Goal: Task Accomplishment & Management: Manage account settings

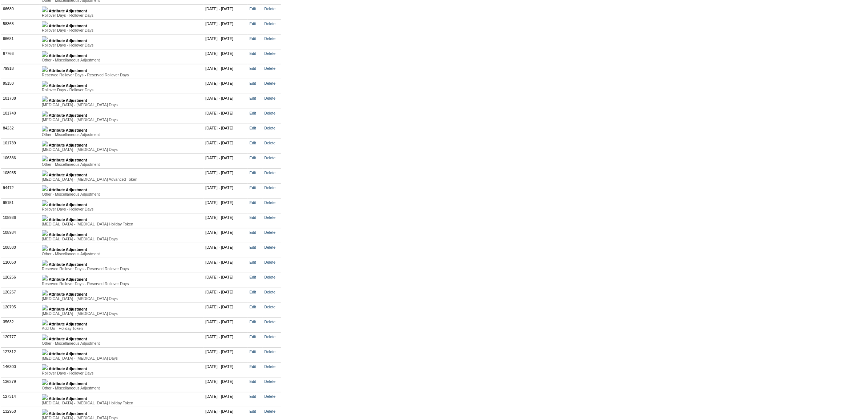
scroll to position [1605, 0]
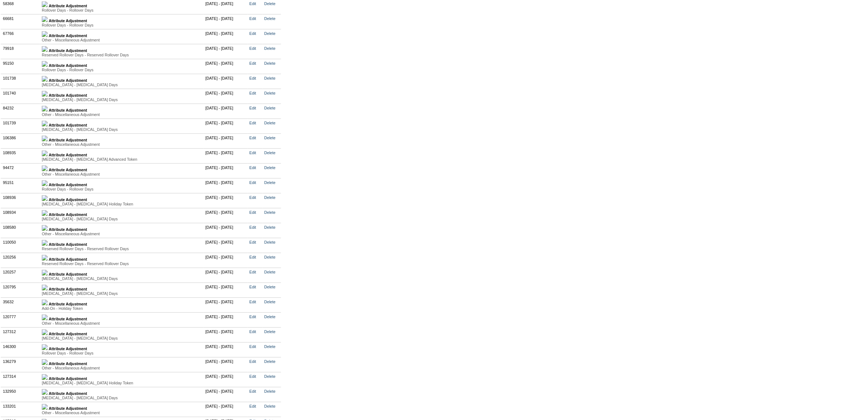
click at [48, 201] on img at bounding box center [45, 198] width 6 height 6
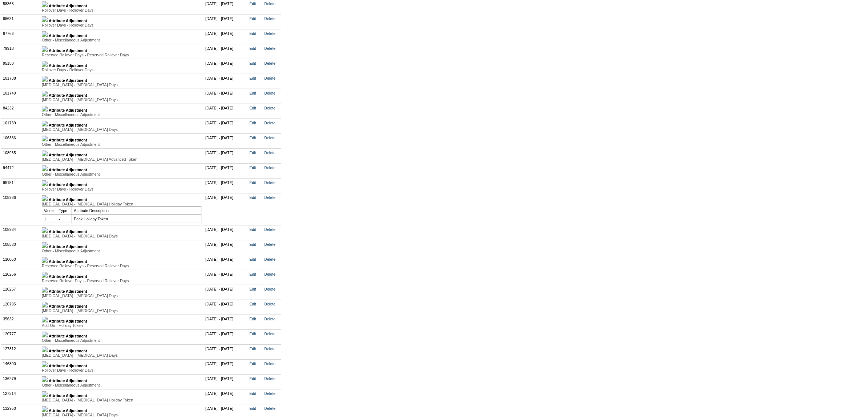
click at [48, 186] on img at bounding box center [45, 183] width 6 height 6
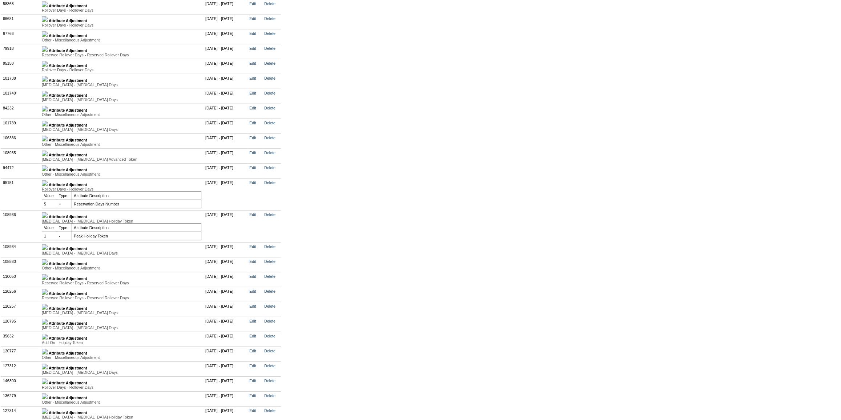
click at [48, 171] on img at bounding box center [45, 168] width 6 height 6
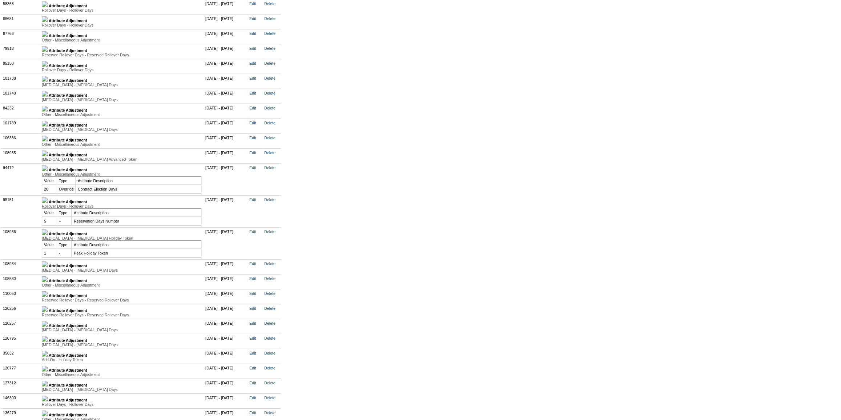
click at [48, 156] on img at bounding box center [45, 153] width 6 height 6
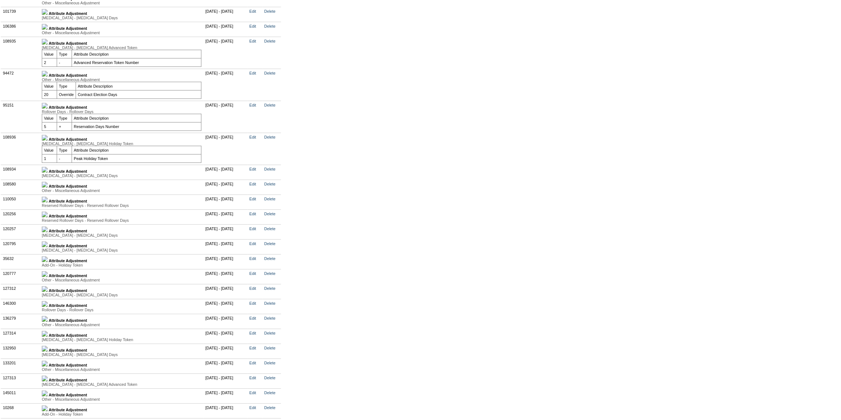
scroll to position [1737, 0]
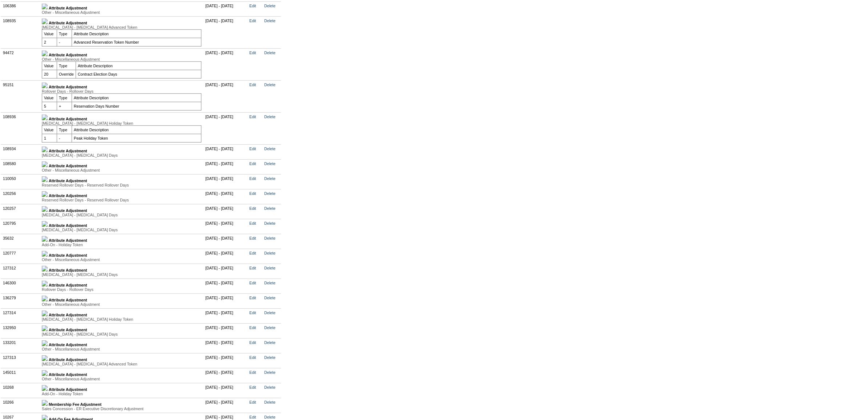
click at [48, 152] on img at bounding box center [45, 149] width 6 height 6
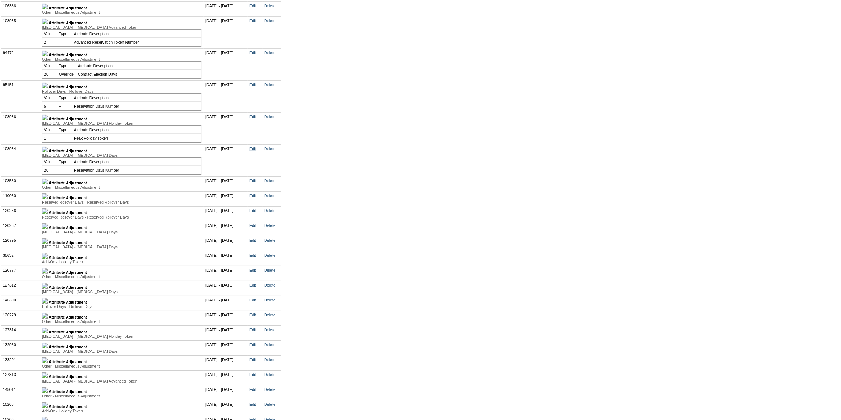
click at [256, 151] on link "Edit" at bounding box center [252, 148] width 7 height 4
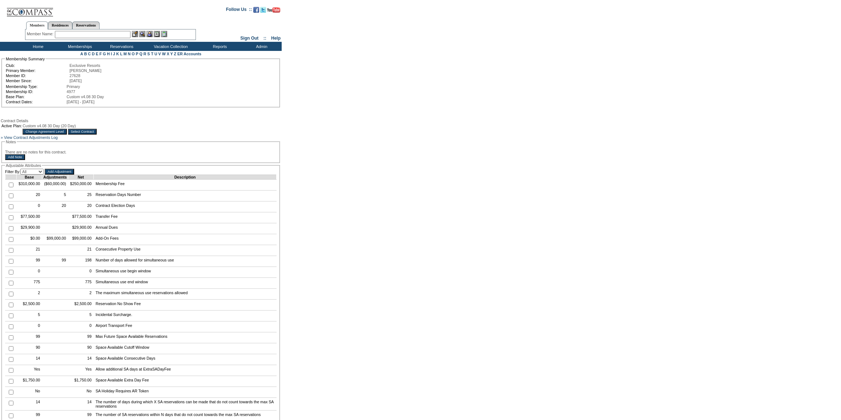
scroll to position [1735, 0]
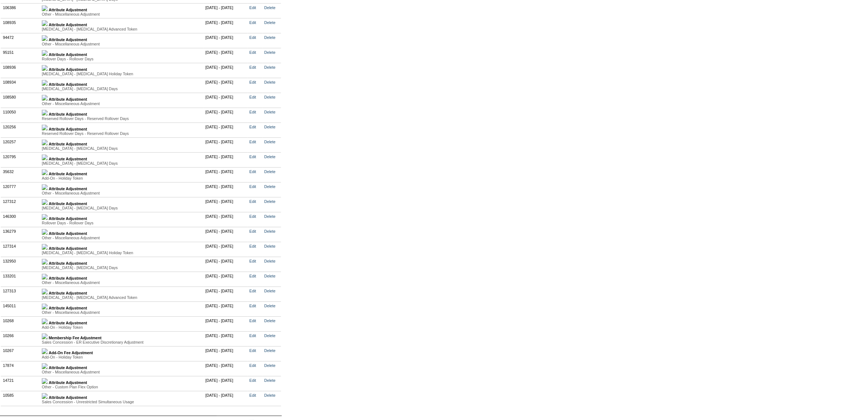
click at [48, 86] on img at bounding box center [45, 83] width 6 height 6
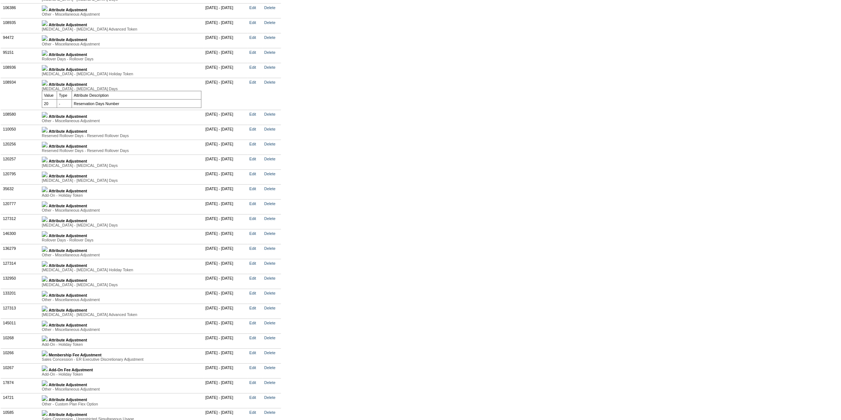
click at [48, 71] on img at bounding box center [45, 68] width 6 height 6
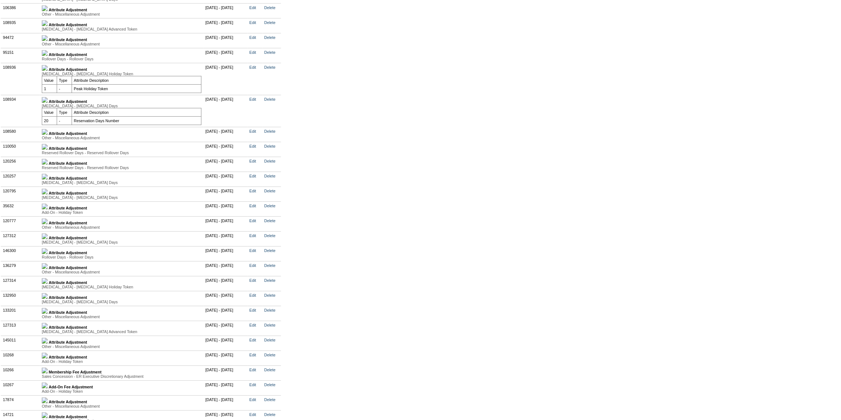
click at [48, 56] on img at bounding box center [45, 53] width 6 height 6
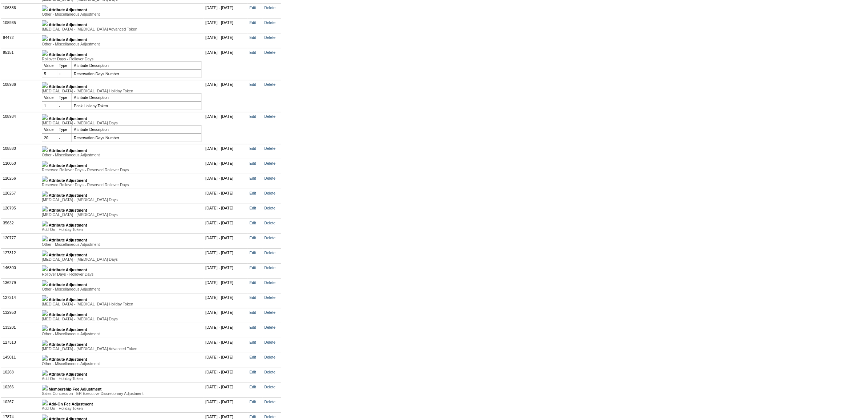
click at [48, 41] on img at bounding box center [45, 38] width 6 height 6
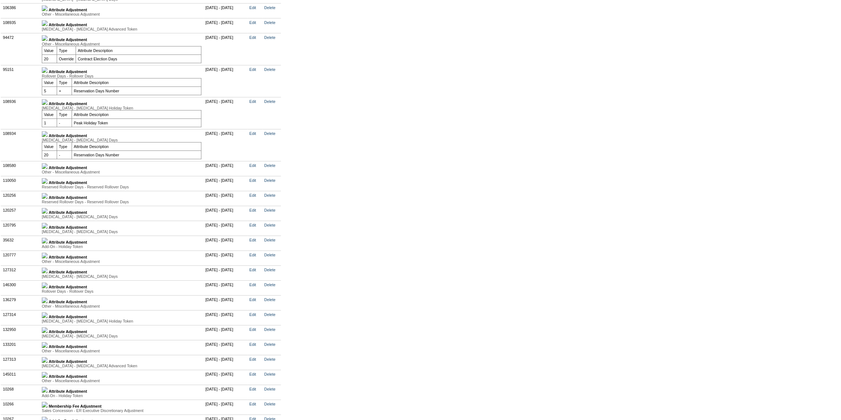
click at [48, 26] on img at bounding box center [45, 23] width 6 height 6
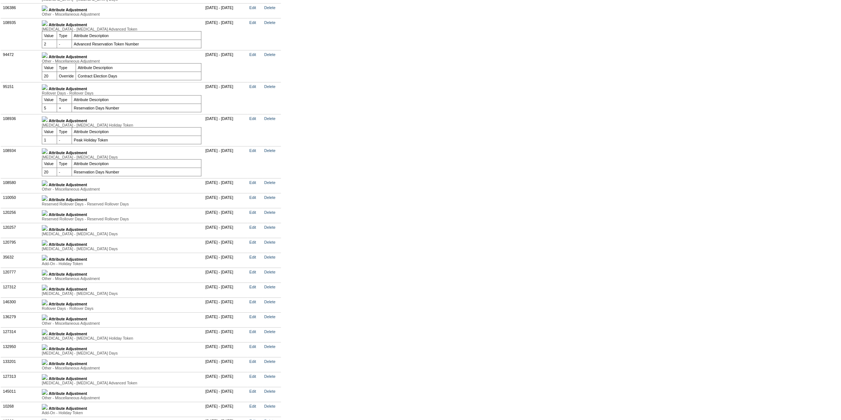
click at [48, 11] on img at bounding box center [45, 8] width 6 height 6
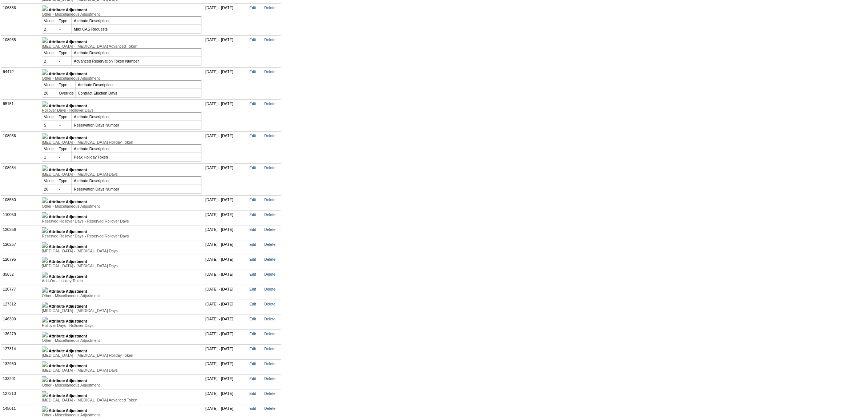
click at [48, 203] on img at bounding box center [45, 200] width 6 height 6
click at [48, 171] on img at bounding box center [45, 168] width 6 height 6
click at [48, 139] on img at bounding box center [45, 136] width 6 height 6
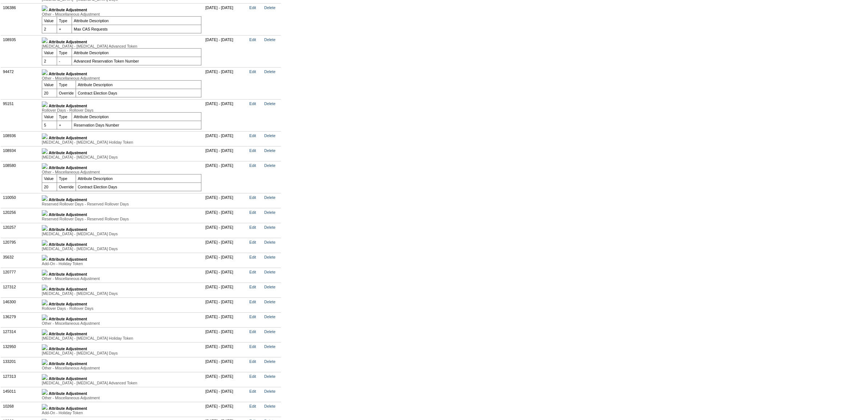
click at [48, 107] on img at bounding box center [45, 104] width 6 height 6
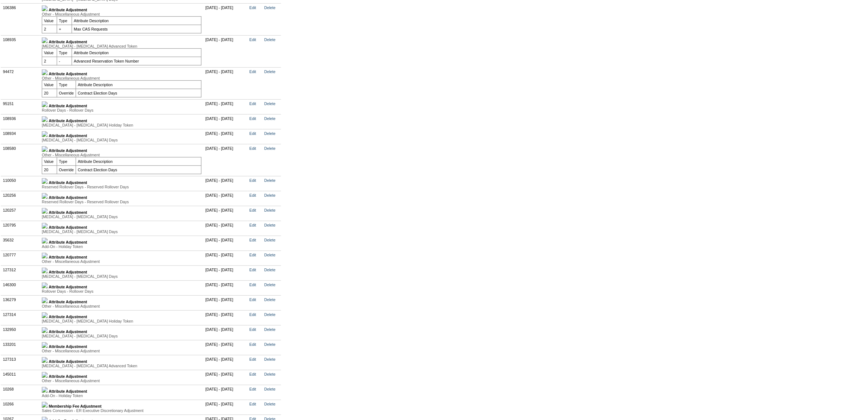
click at [48, 75] on img at bounding box center [45, 72] width 6 height 6
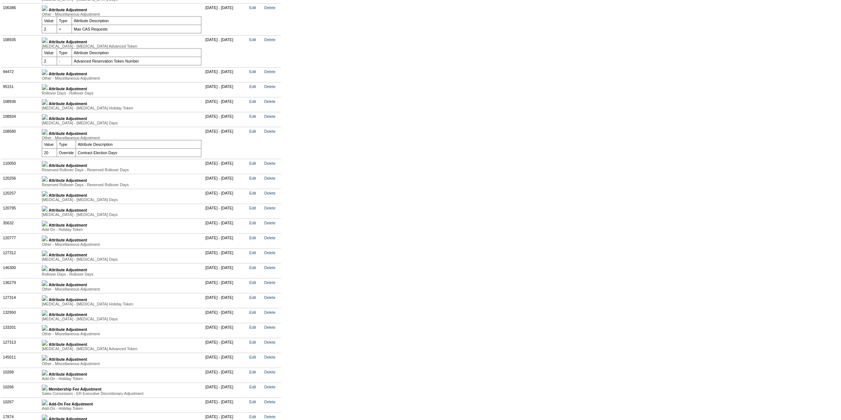
click at [48, 43] on img at bounding box center [45, 40] width 6 height 6
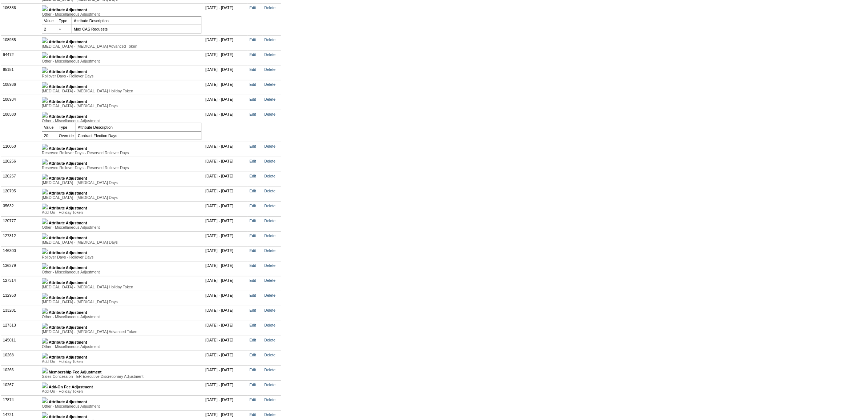
click at [48, 11] on img at bounding box center [45, 8] width 6 height 6
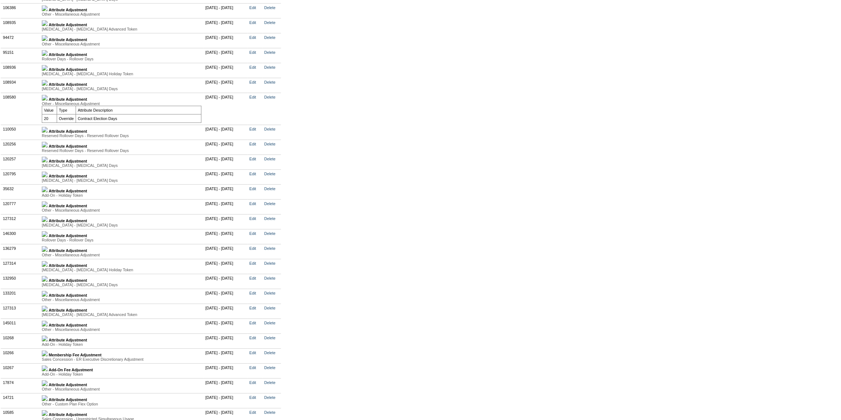
click at [48, 133] on img at bounding box center [45, 130] width 6 height 6
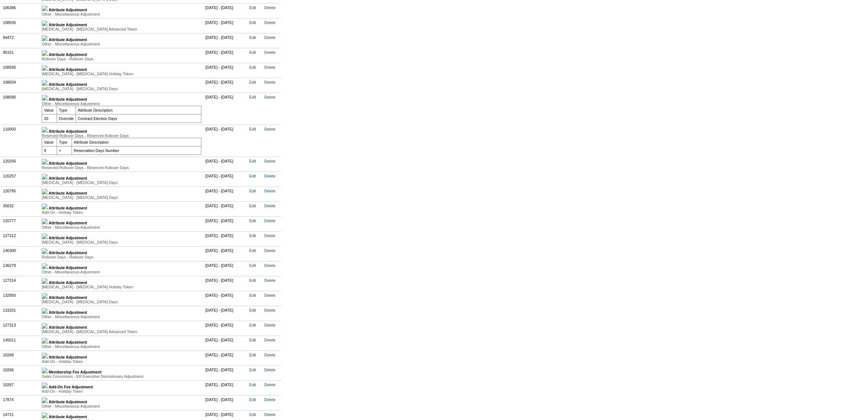
click at [48, 165] on img at bounding box center [45, 162] width 6 height 6
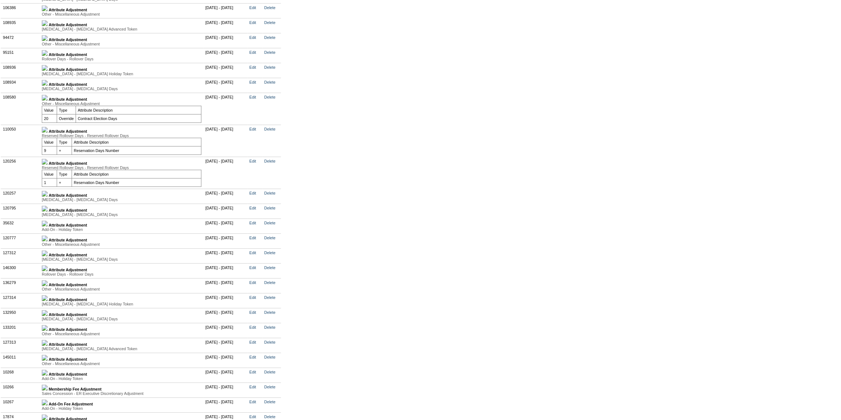
click at [48, 197] on link at bounding box center [45, 195] width 6 height 4
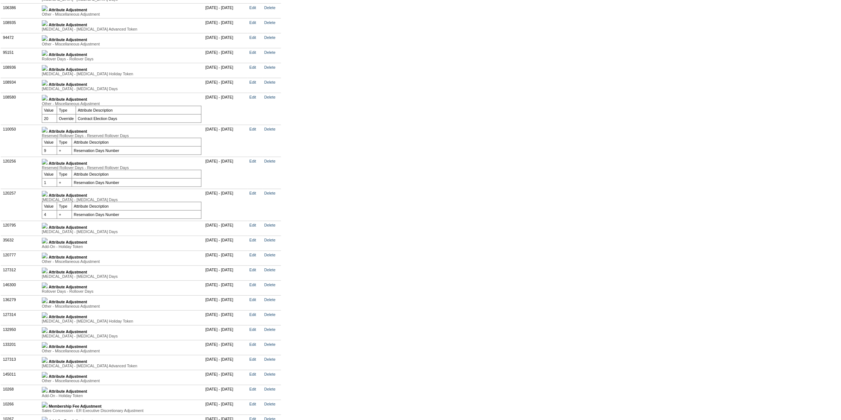
click at [48, 228] on img at bounding box center [45, 226] width 6 height 6
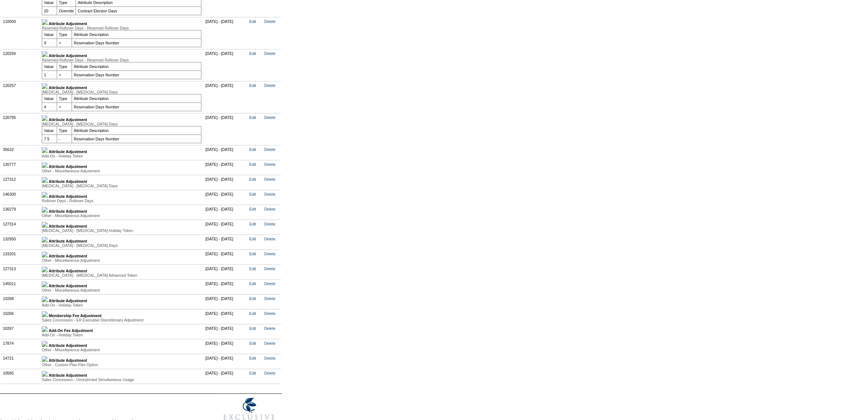
scroll to position [1900, 0]
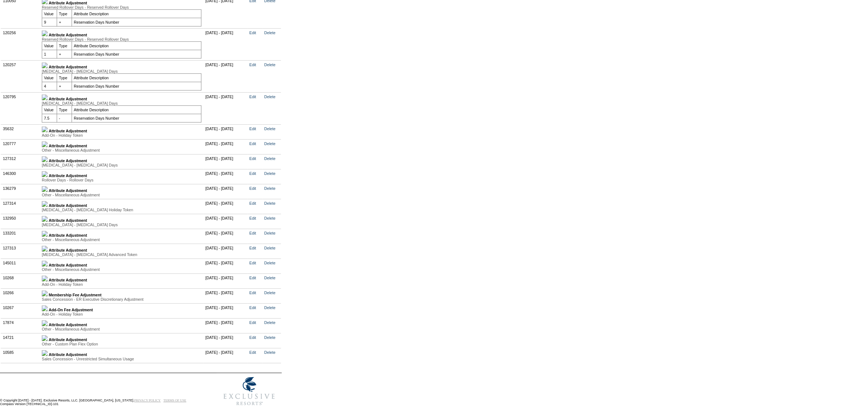
click at [48, 147] on img at bounding box center [45, 144] width 6 height 6
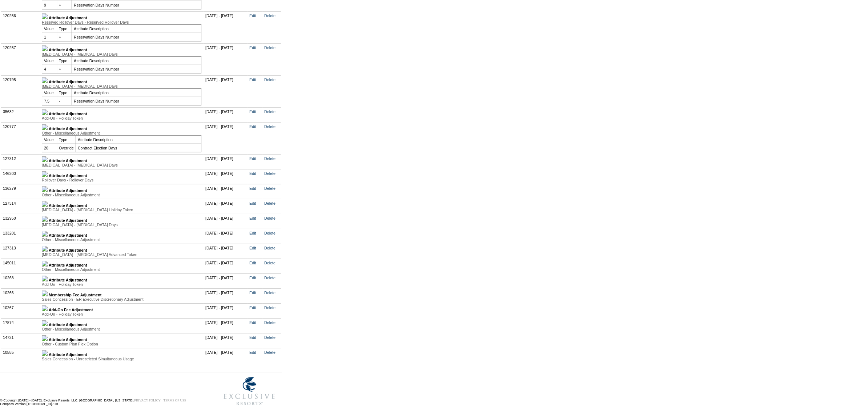
click at [48, 83] on img at bounding box center [45, 80] width 6 height 6
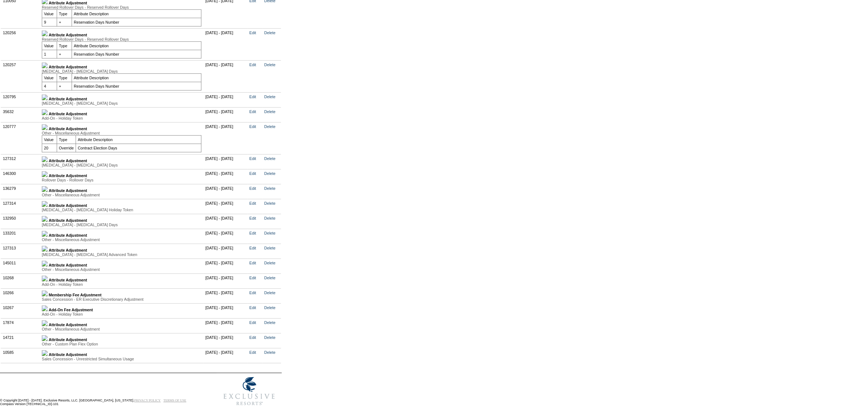
click at [48, 68] on img at bounding box center [45, 65] width 6 height 6
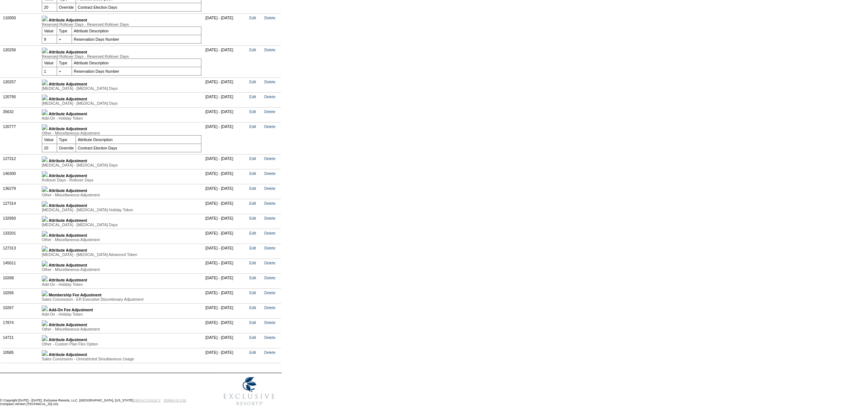
click at [48, 53] on img at bounding box center [45, 51] width 6 height 6
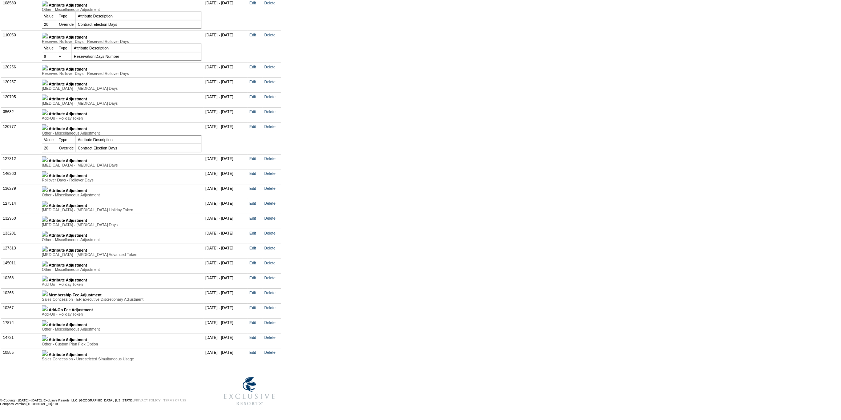
click at [48, 39] on img at bounding box center [45, 36] width 6 height 6
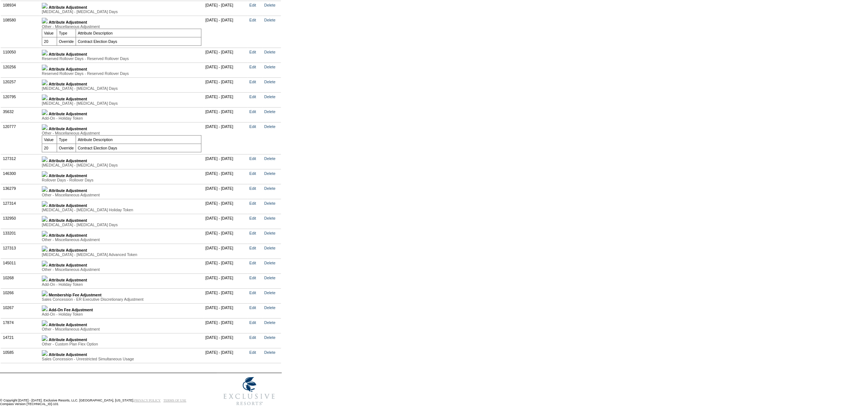
click at [48, 24] on img at bounding box center [45, 21] width 6 height 6
click at [48, 162] on img at bounding box center [45, 159] width 6 height 6
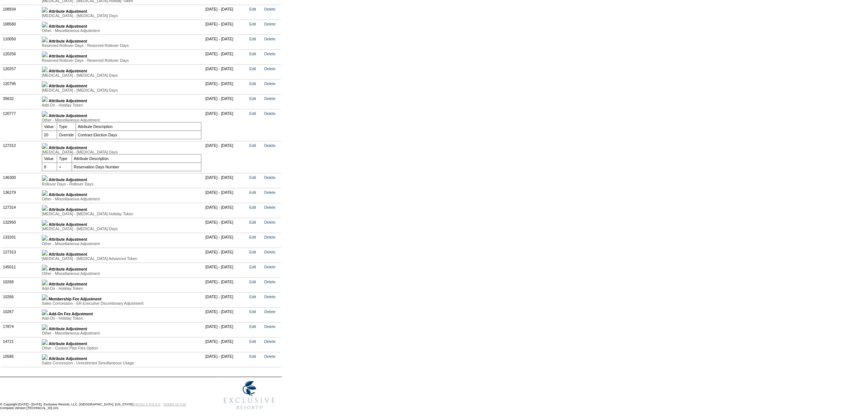
click at [48, 117] on img at bounding box center [45, 114] width 6 height 6
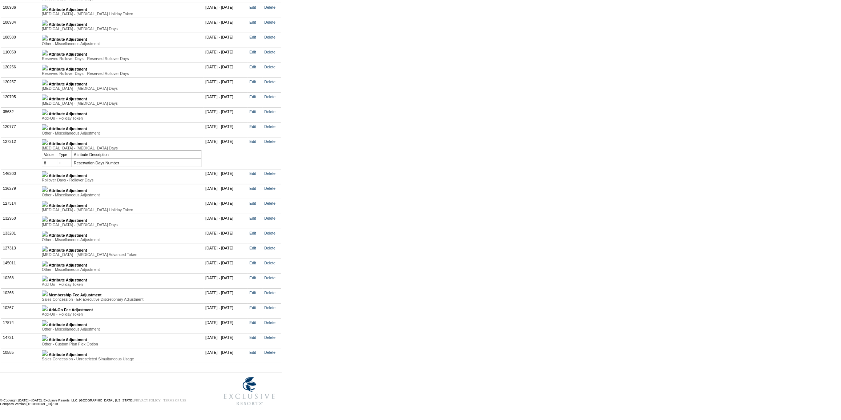
click at [48, 177] on img at bounding box center [45, 174] width 6 height 6
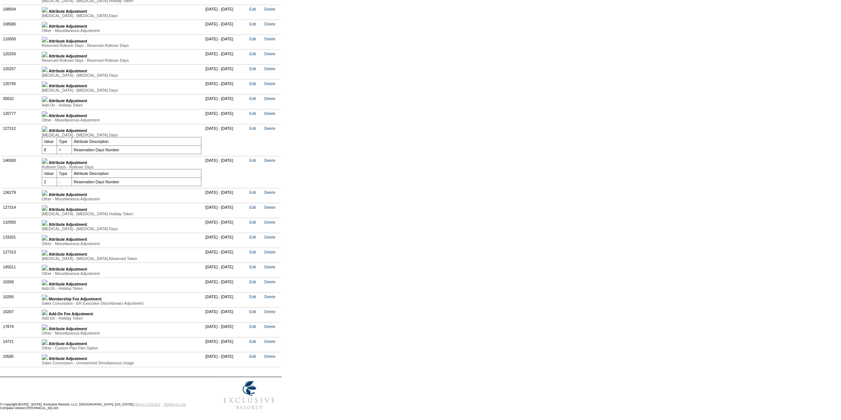
click at [48, 196] on img at bounding box center [45, 193] width 6 height 6
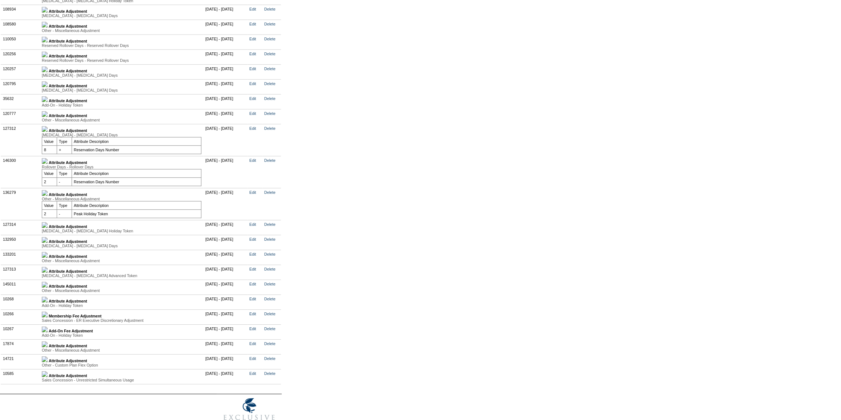
click at [48, 228] on img at bounding box center [45, 225] width 6 height 6
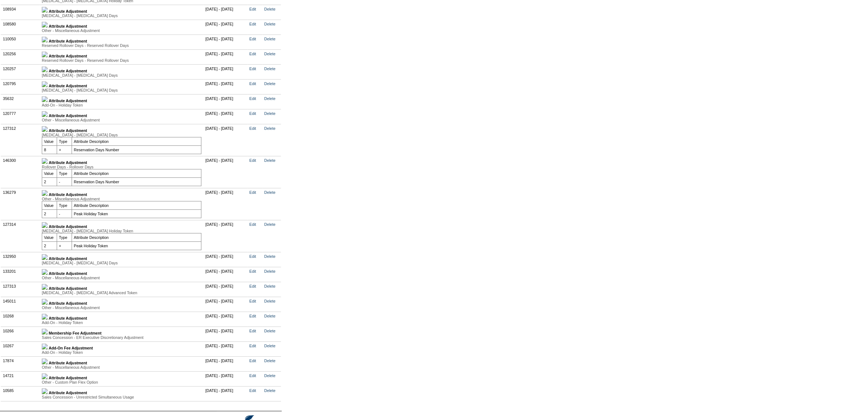
click at [48, 260] on img at bounding box center [45, 257] width 6 height 6
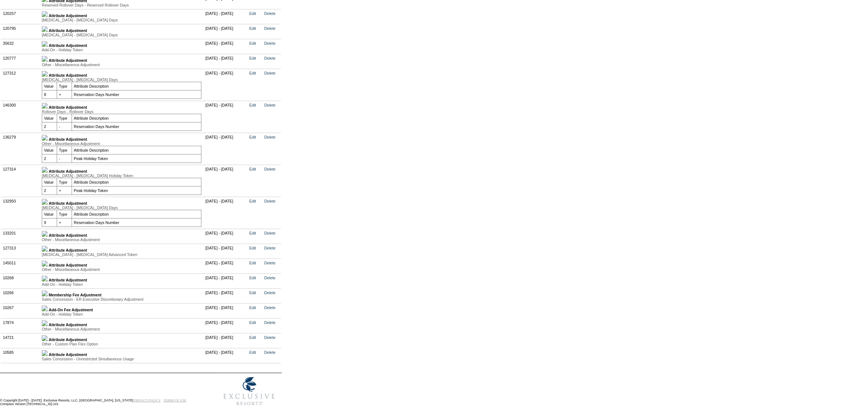
scroll to position [1907, 0]
click at [48, 236] on img at bounding box center [45, 234] width 6 height 6
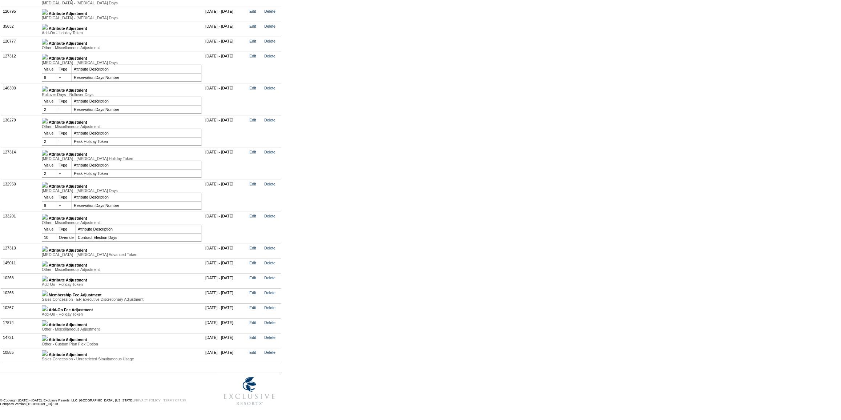
click at [48, 251] on img at bounding box center [45, 249] width 6 height 6
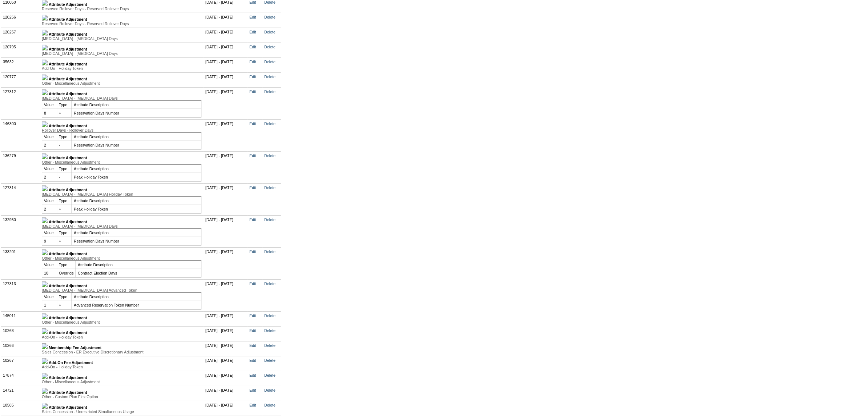
scroll to position [1841, 0]
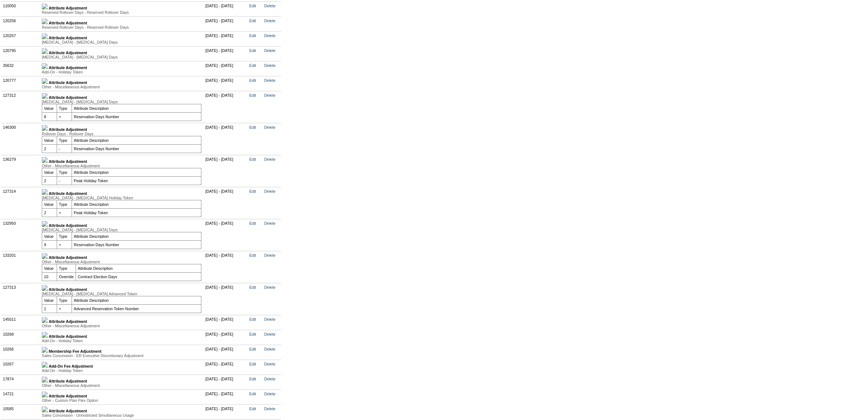
click at [48, 84] on img at bounding box center [45, 81] width 6 height 6
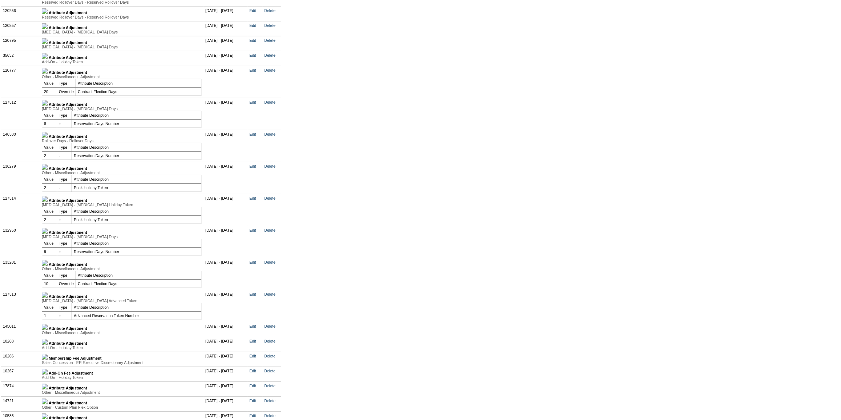
scroll to position [1808, 0]
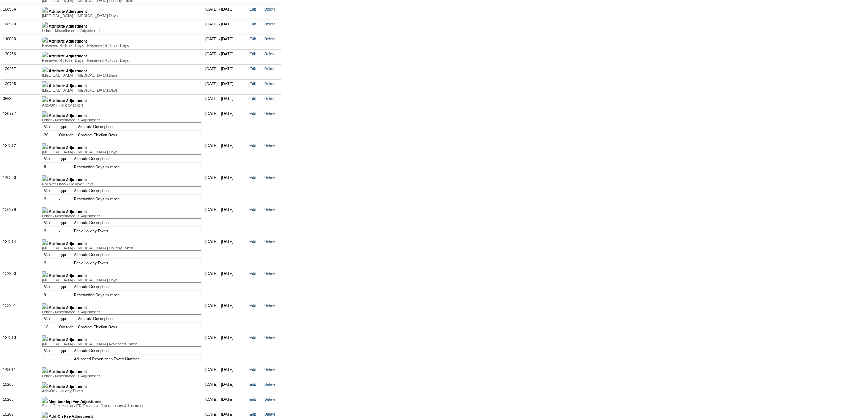
click at [48, 117] on img at bounding box center [45, 114] width 6 height 6
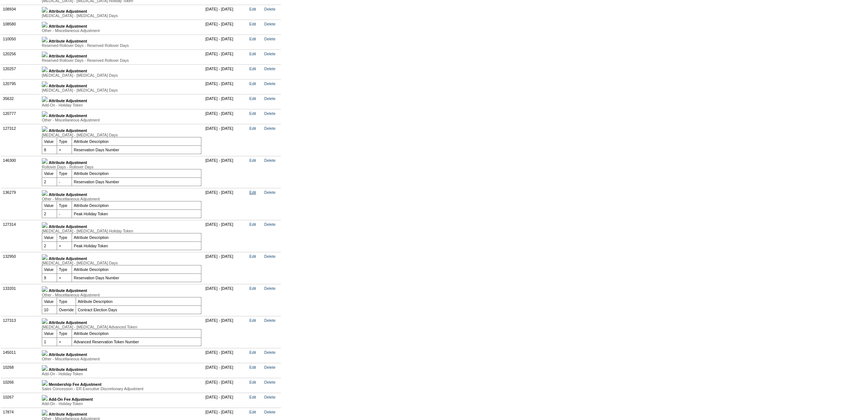
click at [256, 194] on link "Edit" at bounding box center [252, 192] width 7 height 4
